Goal: Find specific page/section: Find specific page/section

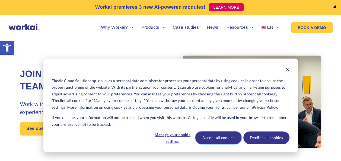
click at [225, 140] on button "Accept all cookies" at bounding box center [218, 138] width 46 height 12
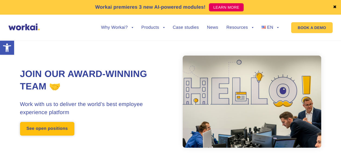
click at [65, 128] on link "See open positions" at bounding box center [47, 129] width 54 height 14
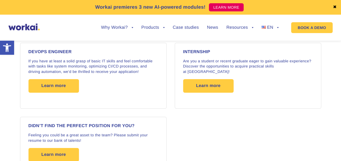
scroll to position [965, 0]
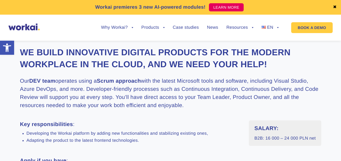
scroll to position [206, 0]
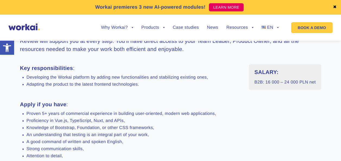
click at [0, 105] on section "We build innovative digital products for the modern workplace in the Cloud, and…" at bounding box center [170, 158] width 341 height 390
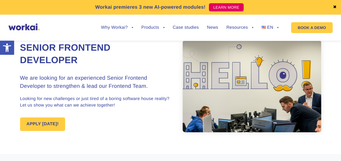
scroll to position [11, 0]
